Goal: Transaction & Acquisition: Download file/media

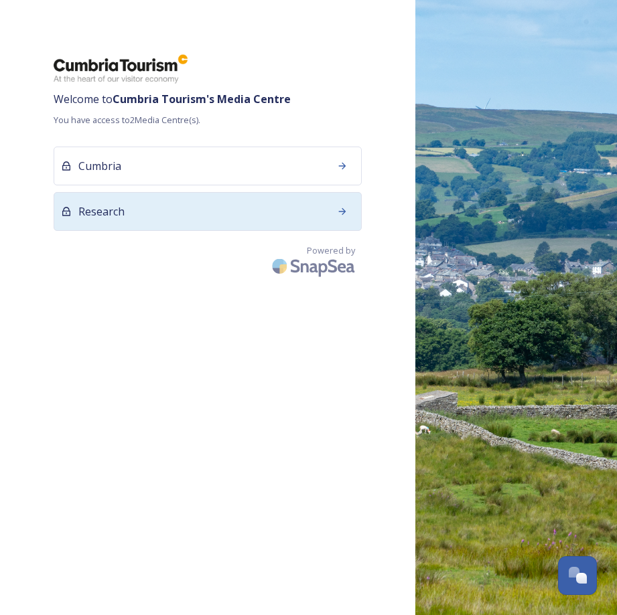
click at [327, 204] on div "Research" at bounding box center [208, 211] width 308 height 39
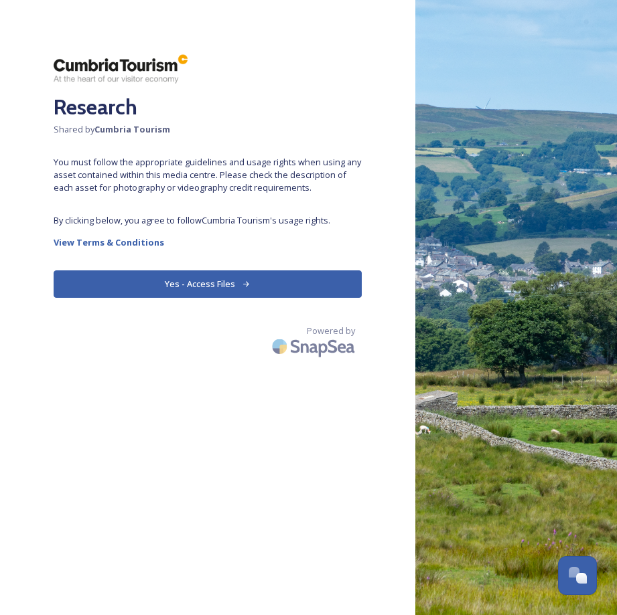
click at [228, 287] on button "Yes - Access Files" at bounding box center [208, 283] width 308 height 27
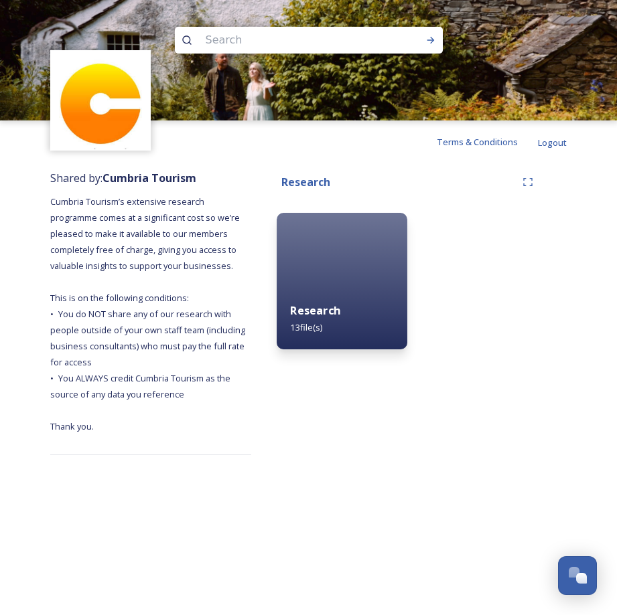
click at [315, 325] on span "13 file(s)" at bounding box center [306, 327] width 32 height 12
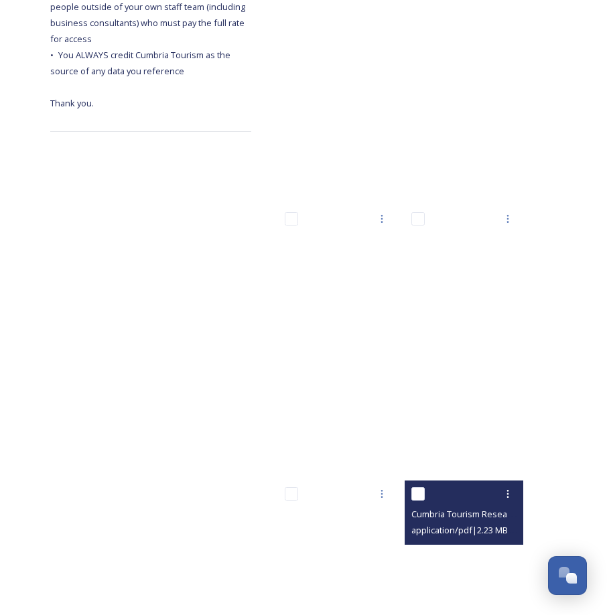
scroll to position [114, 0]
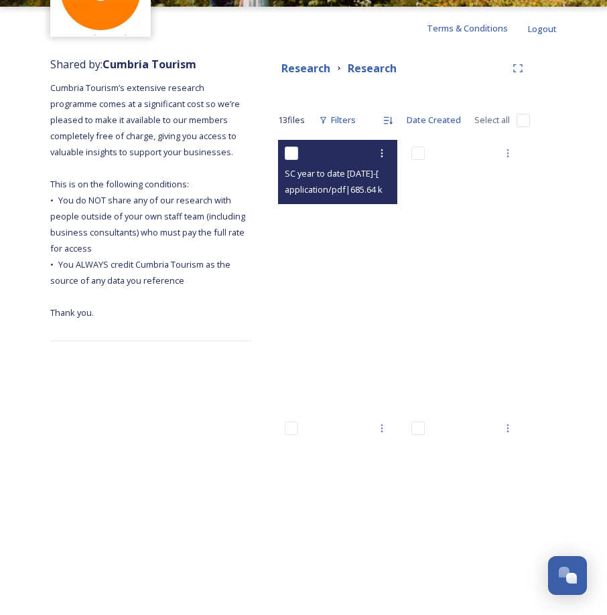
click at [290, 156] on input "checkbox" at bounding box center [291, 153] width 13 height 13
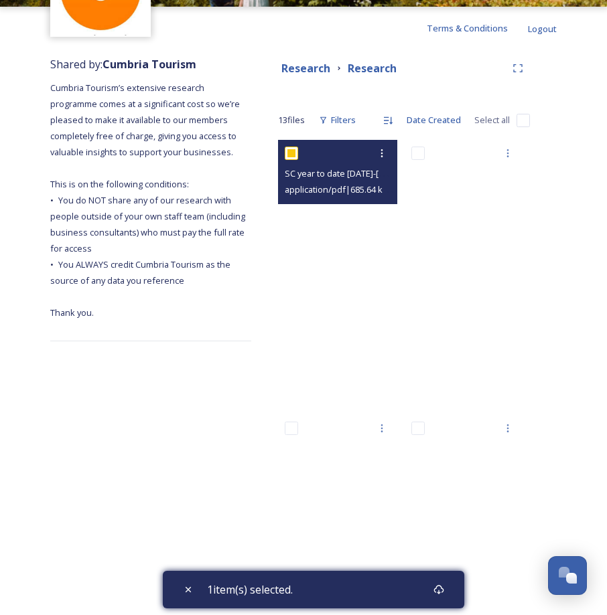
click at [290, 156] on input "checkbox" at bounding box center [291, 153] width 13 height 13
checkbox input "false"
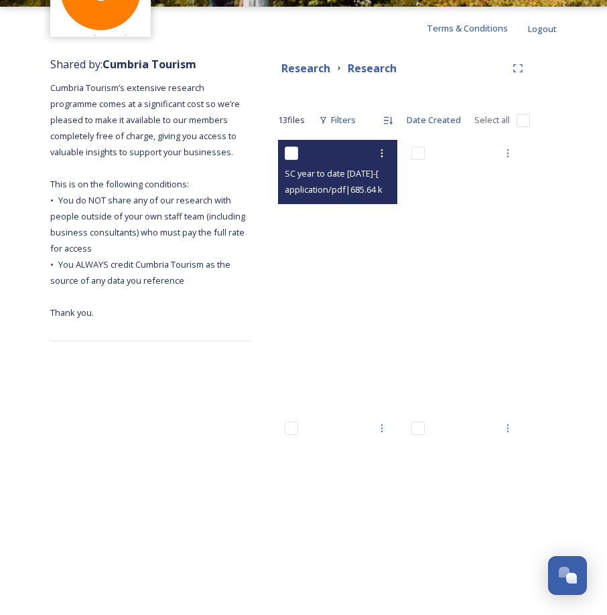
click at [317, 203] on div "SC year to date [DATE]-[DATE].pdf application/pdf | 685.64 kB | 0 x 0" at bounding box center [337, 172] width 119 height 64
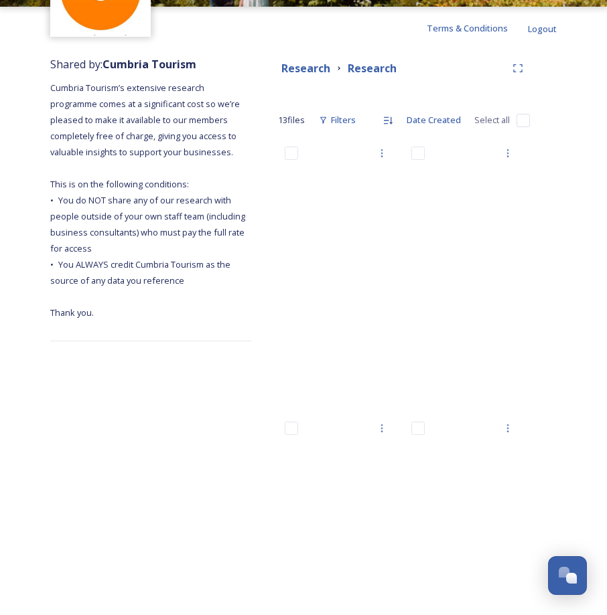
click at [525, 115] on input "checkbox" at bounding box center [522, 120] width 13 height 13
checkbox input "true"
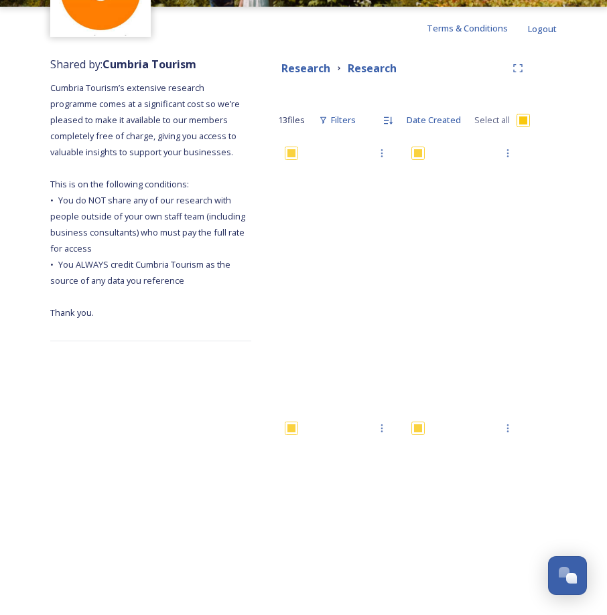
checkbox input "true"
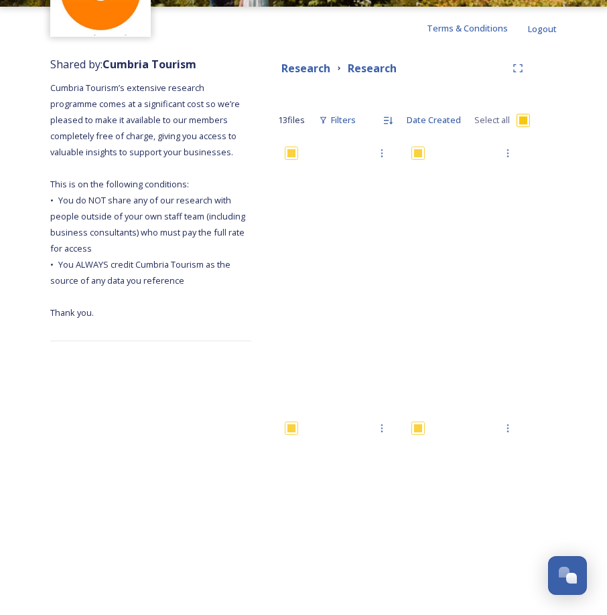
checkbox input "true"
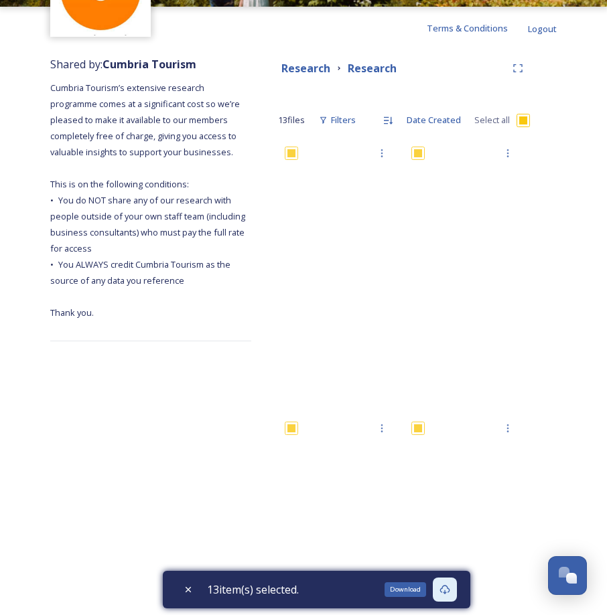
click at [448, 586] on icon at bounding box center [445, 589] width 10 height 9
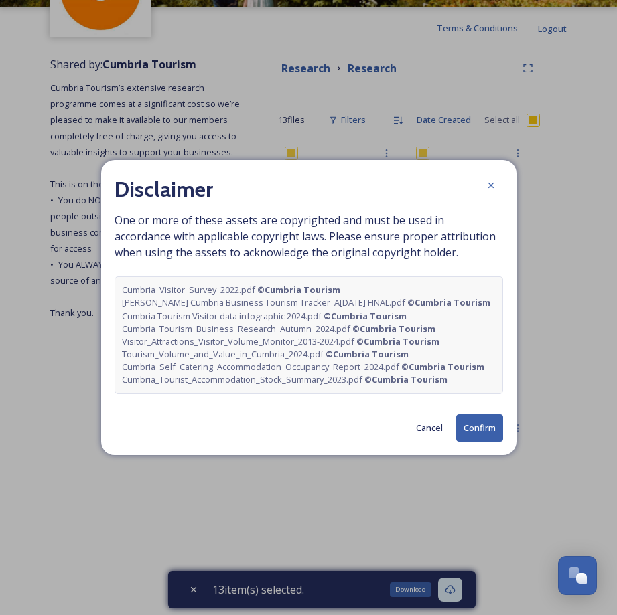
click at [472, 435] on button "Confirm" at bounding box center [479, 427] width 47 height 27
